Goal: Task Accomplishment & Management: Use online tool/utility

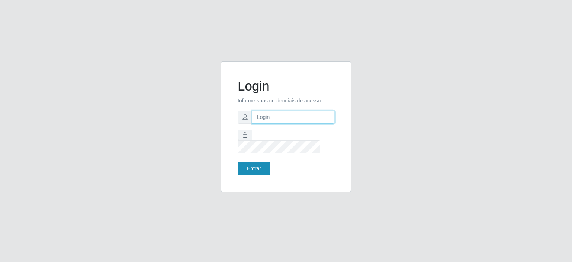
type input "[EMAIL_ADDRESS][DOMAIN_NAME]"
click at [260, 165] on button "Entrar" at bounding box center [254, 168] width 33 height 13
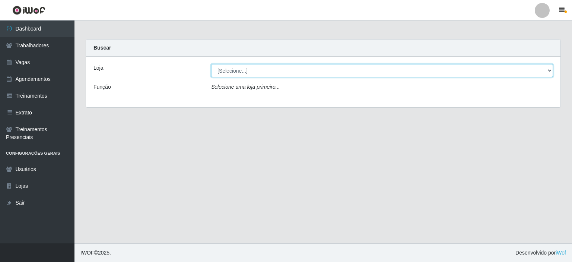
click at [269, 69] on select "[Selecione...] Preço Bom Supermercado" at bounding box center [382, 70] width 342 height 13
select select "387"
click at [211, 64] on select "[Selecione...] Preço Bom Supermercado" at bounding box center [382, 70] width 342 height 13
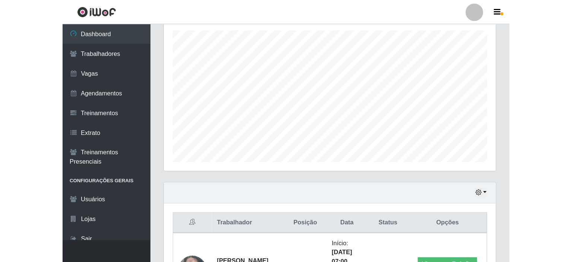
scroll to position [372433, 372115]
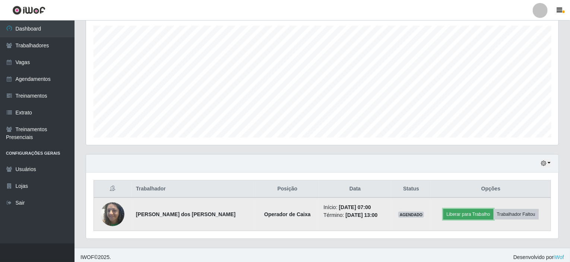
click at [456, 212] on button "Liberar para Trabalho" at bounding box center [468, 214] width 50 height 10
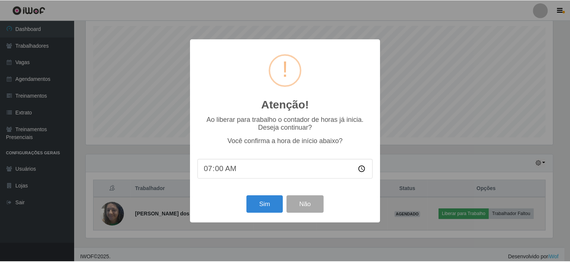
scroll to position [155, 469]
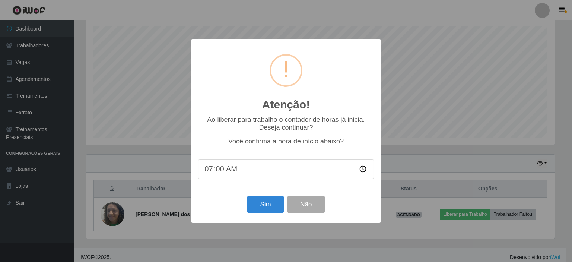
click at [219, 170] on input "07:00" at bounding box center [286, 169] width 176 height 20
type input "07:06"
click at [259, 204] on button "Sim" at bounding box center [265, 205] width 36 height 18
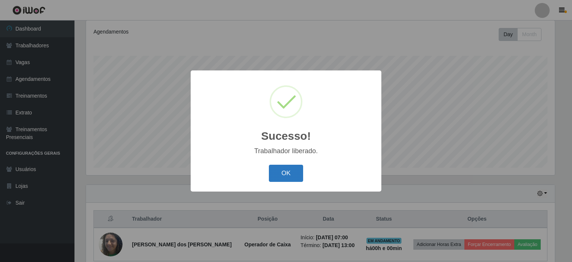
click at [282, 174] on button "OK" at bounding box center [286, 174] width 35 height 18
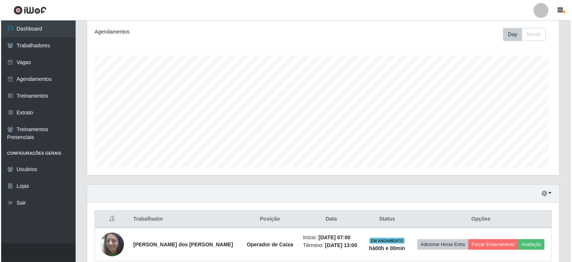
scroll to position [155, 472]
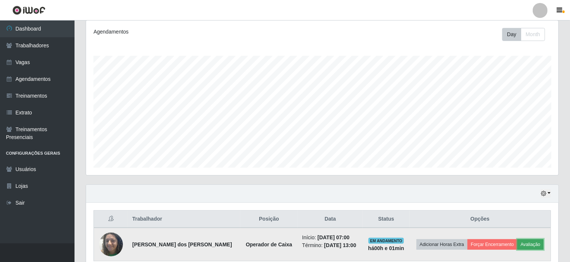
click at [524, 241] on button "Avaliação" at bounding box center [531, 244] width 26 height 10
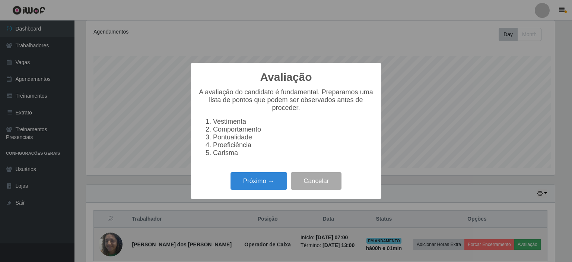
scroll to position [155, 469]
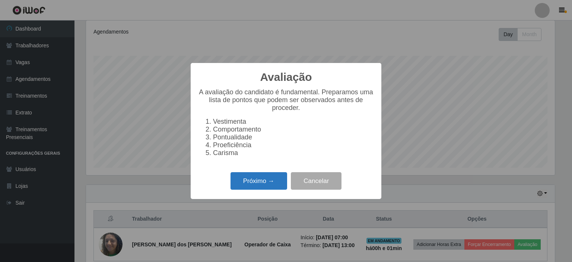
click at [263, 183] on button "Próximo →" at bounding box center [259, 181] width 57 height 18
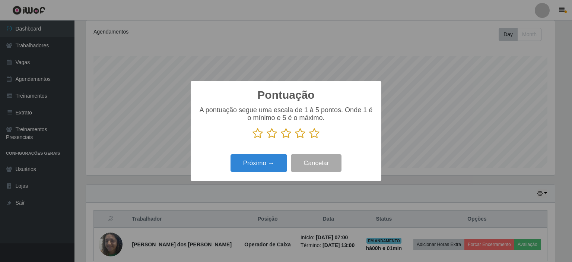
scroll to position [372433, 372119]
click at [313, 136] on icon at bounding box center [314, 133] width 10 height 11
click at [309, 139] on input "radio" at bounding box center [309, 139] width 0 height 0
click at [244, 176] on div "Pontuação × A pontuação segue uma escala de 1 à 5 pontos. Onde 1 é o mínimo e 5…" at bounding box center [286, 131] width 191 height 100
click at [247, 165] on button "Próximo →" at bounding box center [259, 163] width 57 height 18
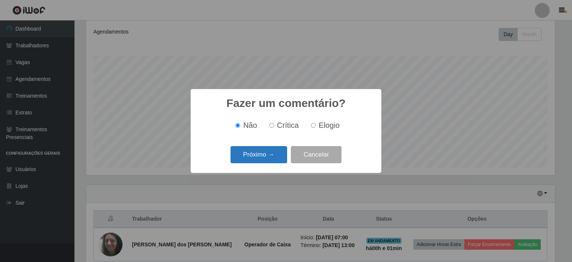
click at [263, 154] on button "Próximo →" at bounding box center [259, 155] width 57 height 18
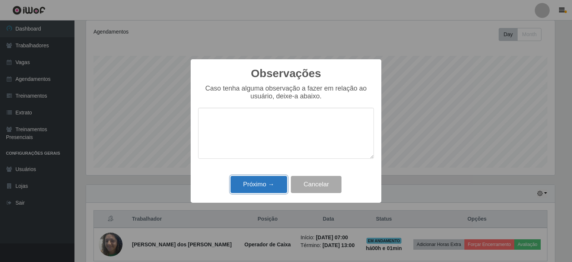
click at [255, 185] on button "Próximo →" at bounding box center [259, 185] width 57 height 18
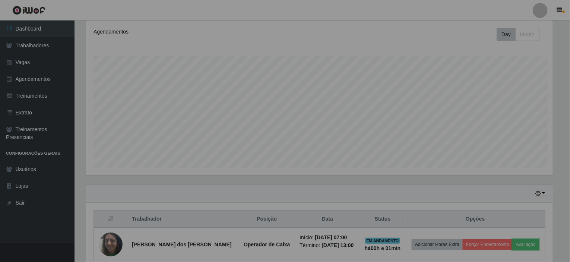
scroll to position [155, 472]
